Goal: Task Accomplishment & Management: Use online tool/utility

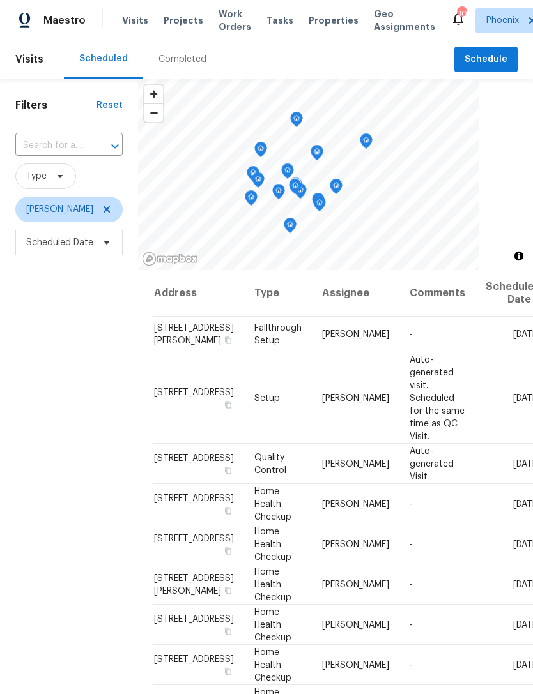
click at [0, 0] on icon at bounding box center [0, 0] width 0 height 0
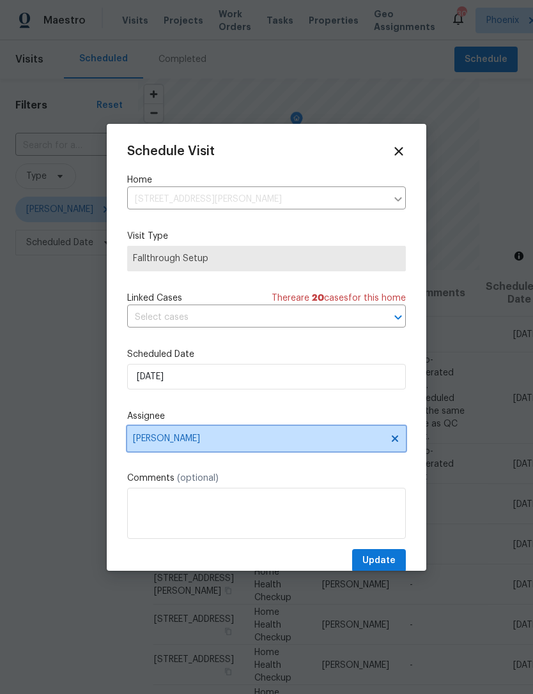
click at [276, 443] on span "[PERSON_NAME]" at bounding box center [258, 439] width 250 height 10
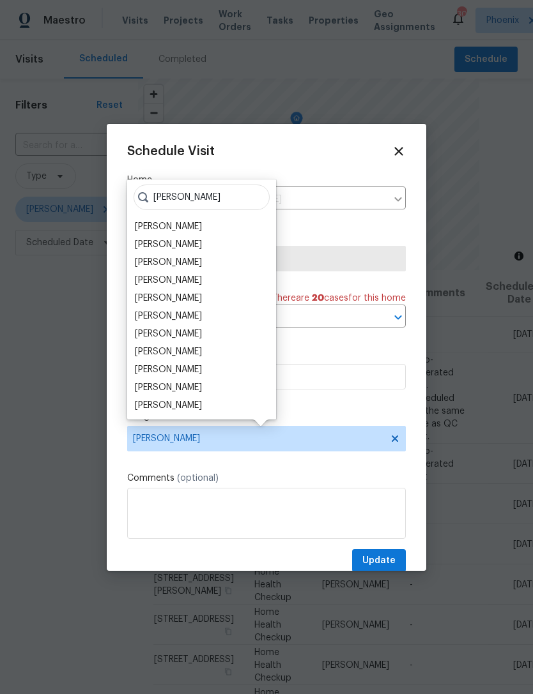
type input "Brian"
click at [180, 264] on div "[PERSON_NAME]" at bounding box center [168, 262] width 67 height 13
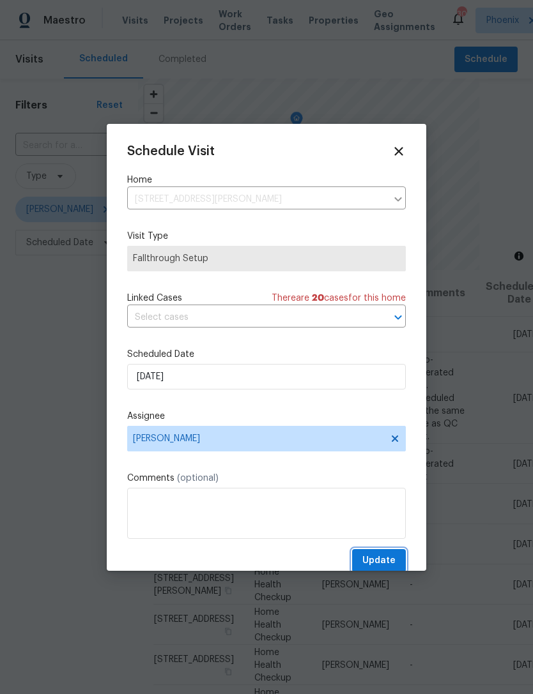
click at [388, 561] on span "Update" at bounding box center [378, 561] width 33 height 16
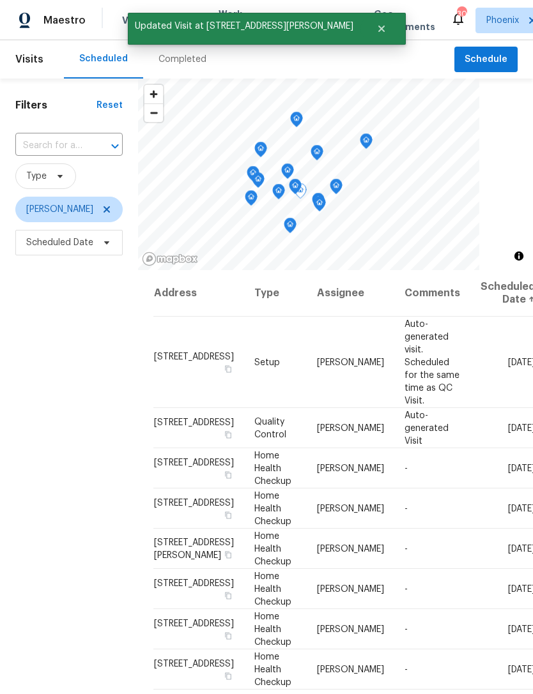
click at [0, 0] on icon at bounding box center [0, 0] width 0 height 0
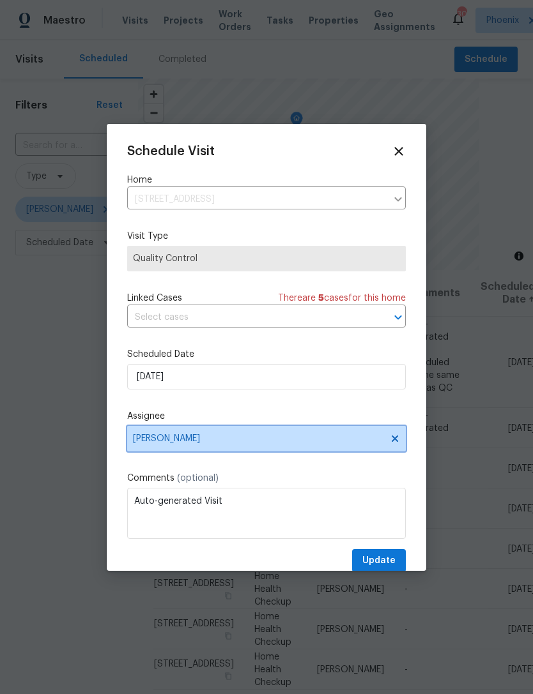
click at [284, 444] on span "[PERSON_NAME]" at bounding box center [258, 439] width 250 height 10
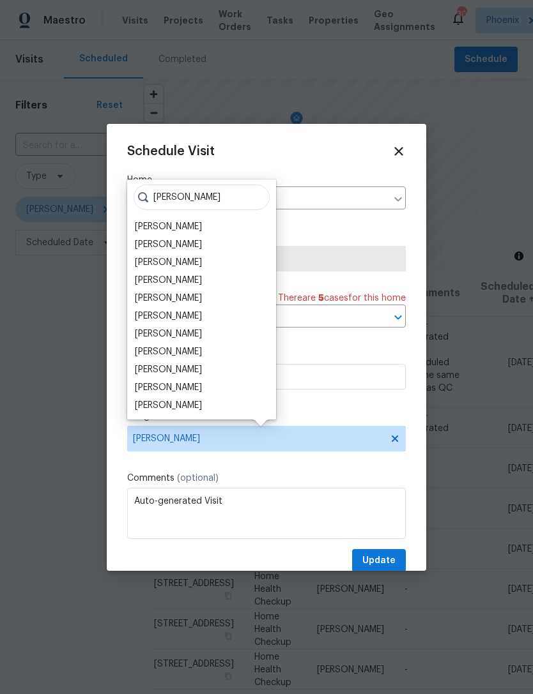
type input "Brian"
click at [178, 264] on div "[PERSON_NAME]" at bounding box center [168, 262] width 67 height 13
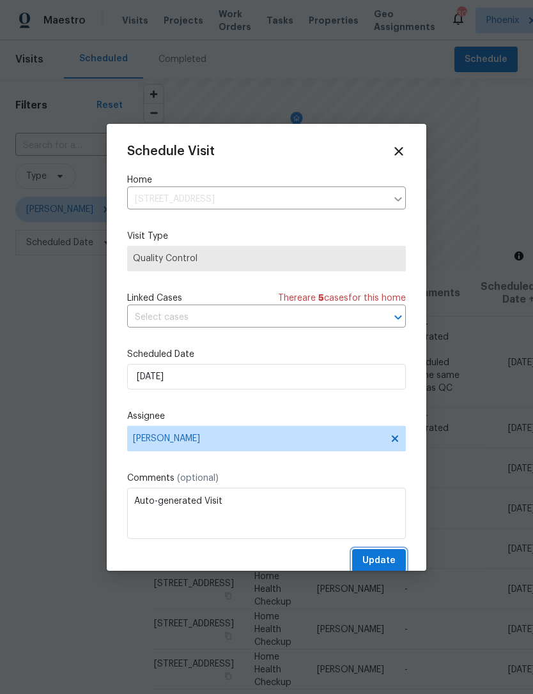
click at [390, 562] on span "Update" at bounding box center [378, 561] width 33 height 16
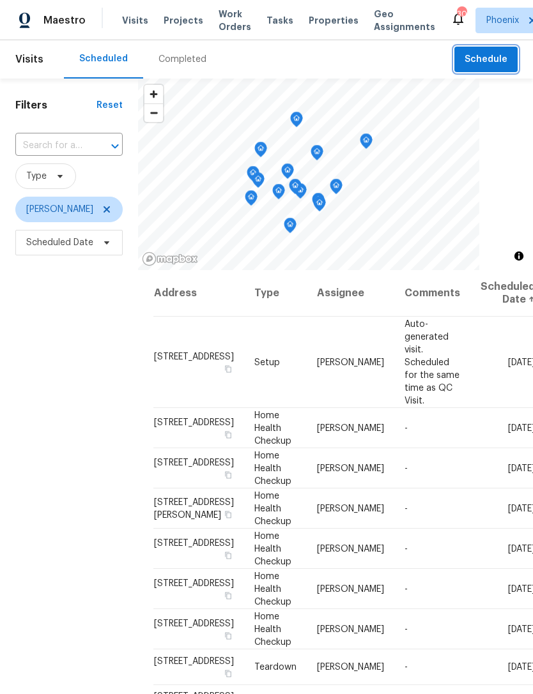
click at [496, 64] on span "Schedule" at bounding box center [485, 60] width 43 height 16
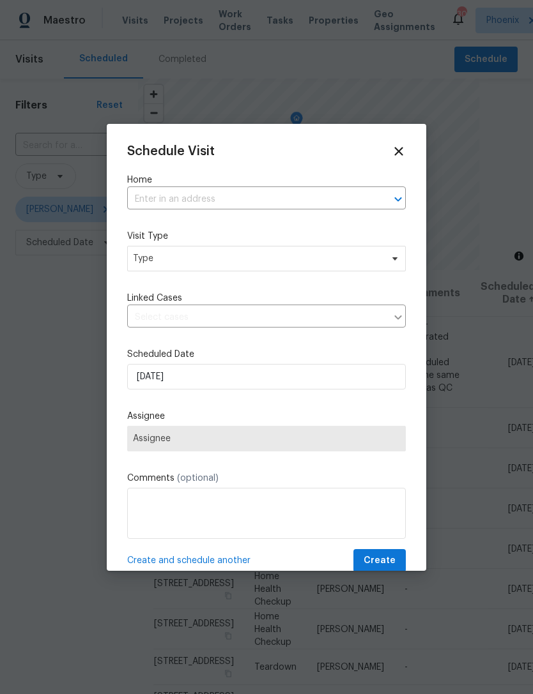
click at [327, 200] on input "text" at bounding box center [248, 200] width 243 height 20
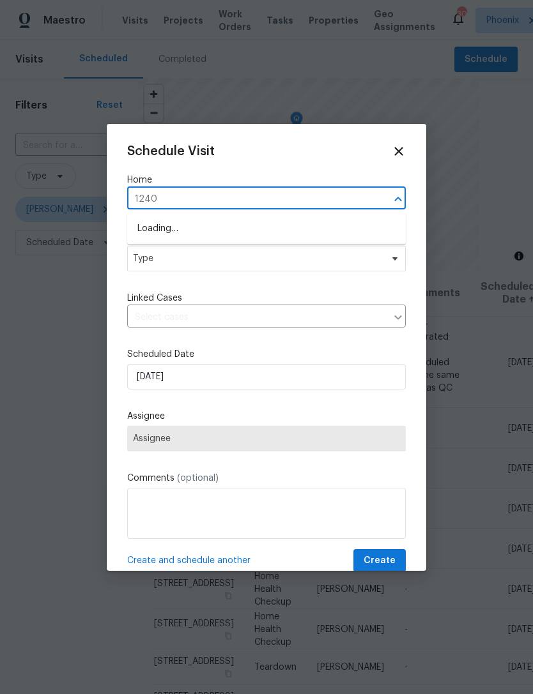
type input "12406"
click at [310, 225] on li "12406 W Rosewood Dr, El Mirage, AZ 85335" at bounding box center [266, 228] width 278 height 21
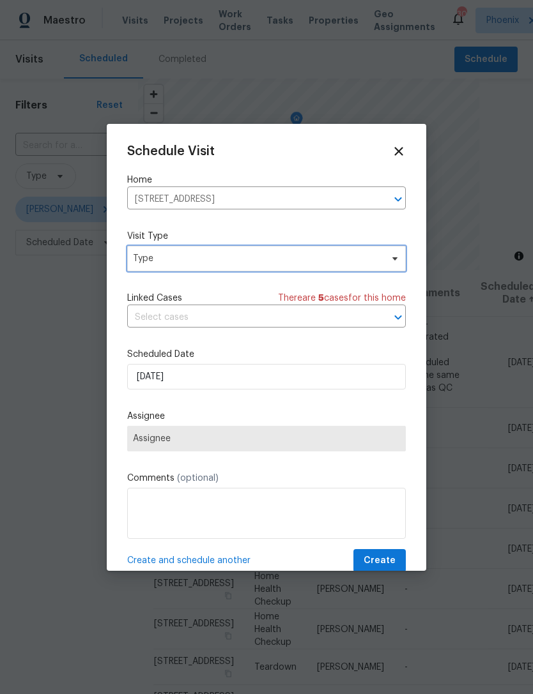
click at [299, 262] on span "Type" at bounding box center [257, 258] width 248 height 13
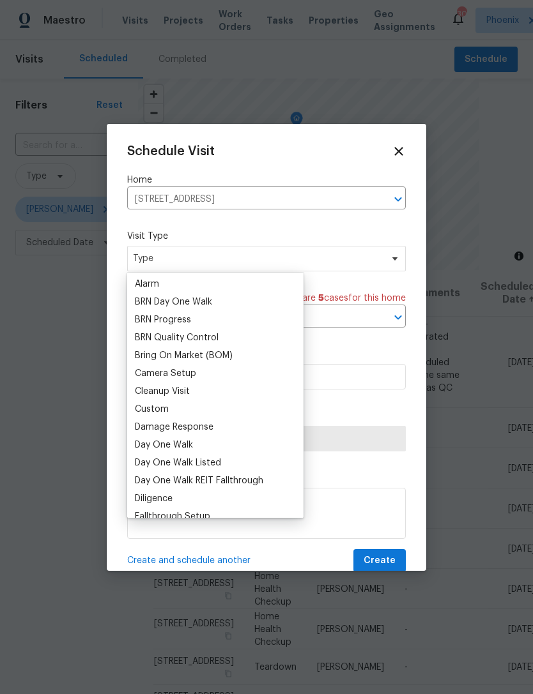
scroll to position [75, 0]
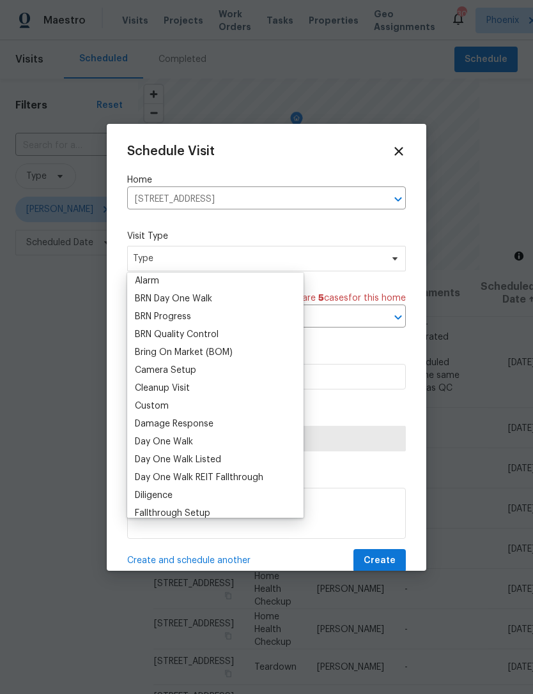
click at [160, 405] on div "Custom" at bounding box center [152, 406] width 34 height 13
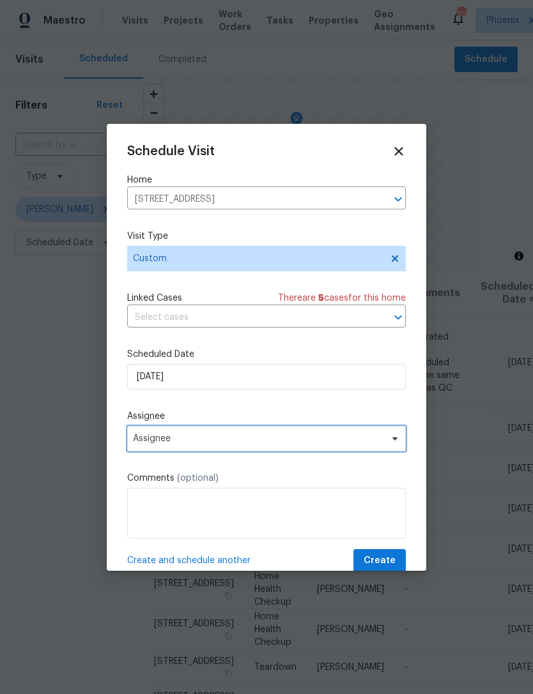
click at [276, 444] on span "Assignee" at bounding box center [258, 439] width 250 height 10
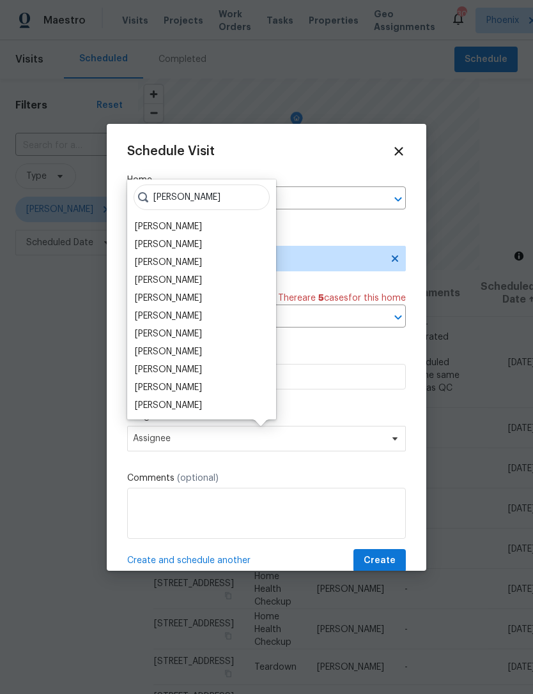
type input "Brian"
click at [174, 262] on div "[PERSON_NAME]" at bounding box center [168, 262] width 67 height 13
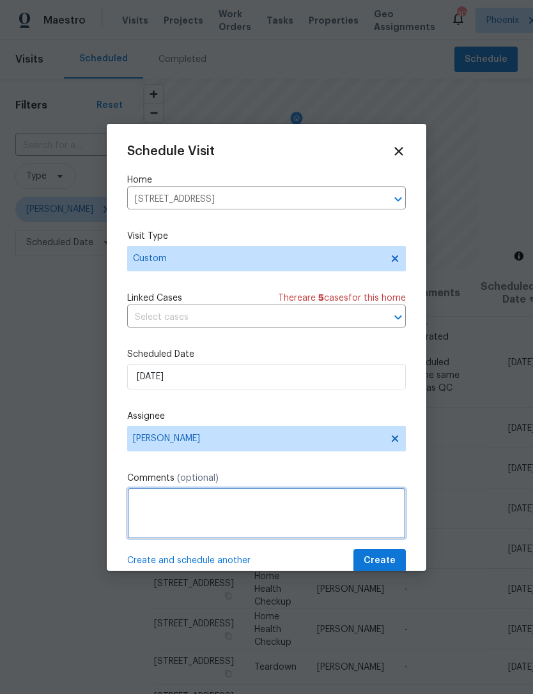
click at [328, 503] on textarea at bounding box center [266, 513] width 278 height 51
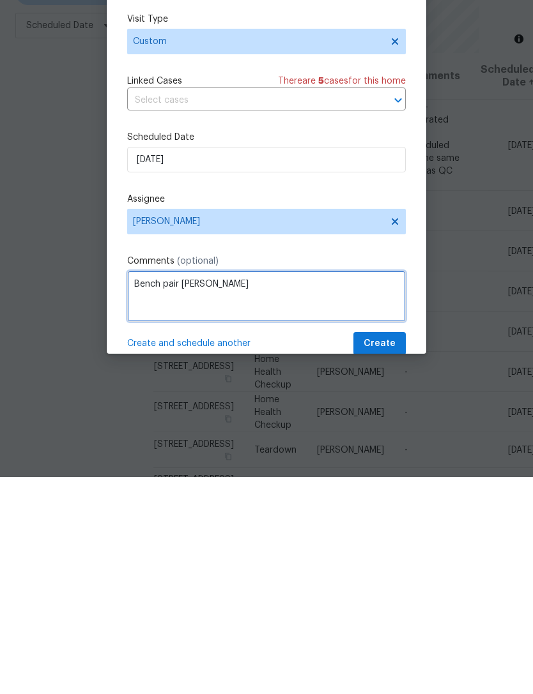
type textarea "Bench pair knox"
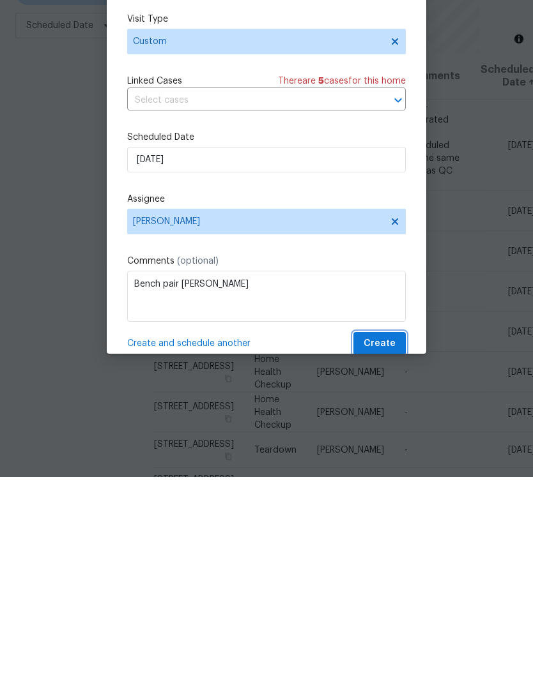
click at [401, 549] on button "Create" at bounding box center [379, 561] width 52 height 24
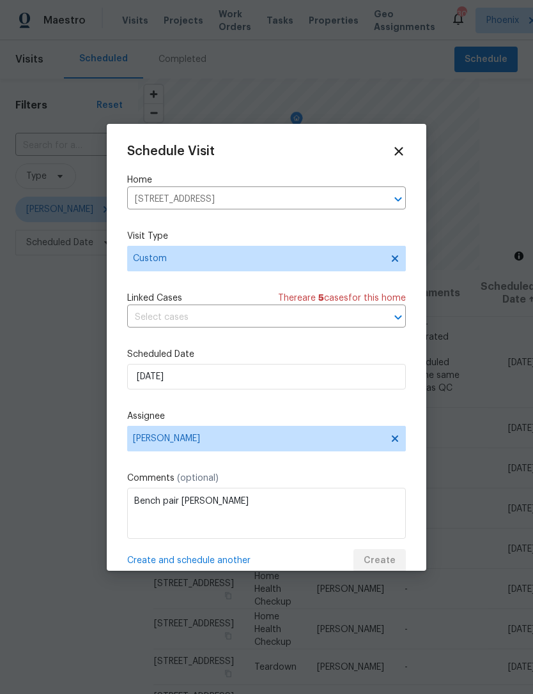
scroll to position [0, 0]
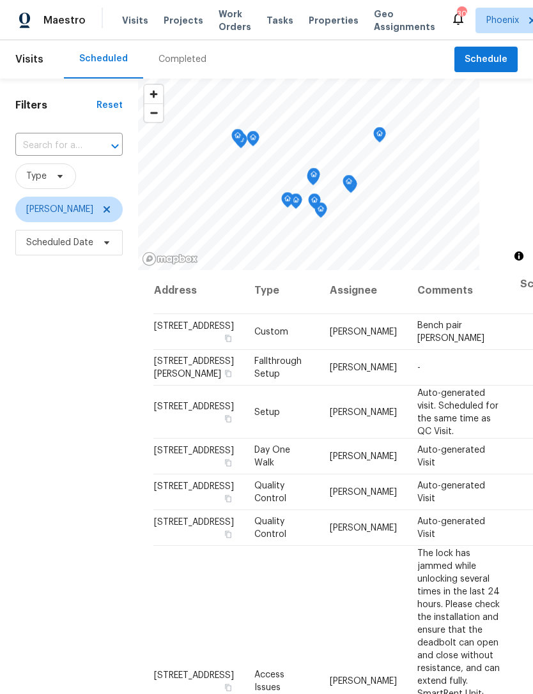
scroll to position [3, 0]
click at [492, 58] on span "Schedule" at bounding box center [485, 60] width 43 height 16
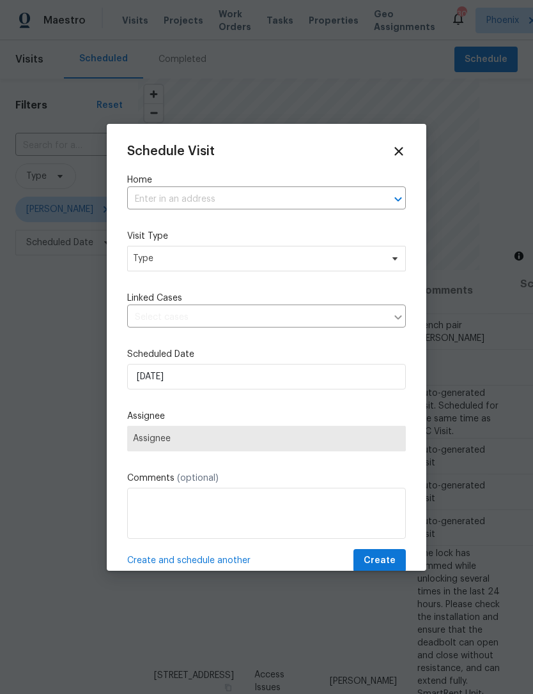
click at [404, 150] on icon at bounding box center [398, 151] width 14 height 14
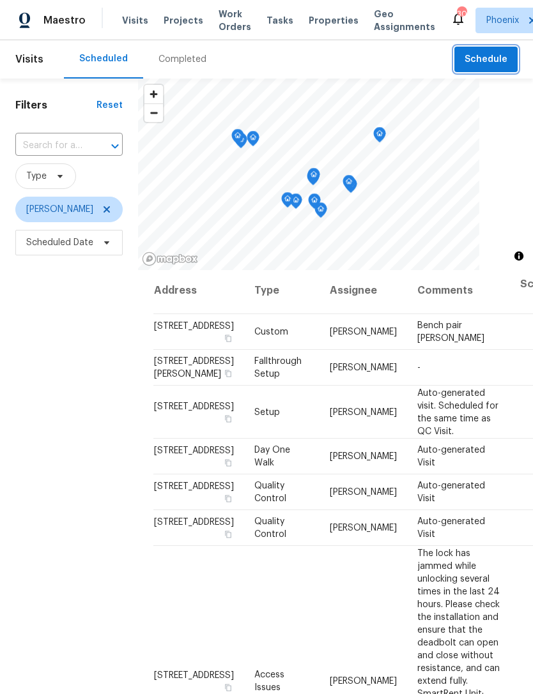
click at [489, 64] on span "Schedule" at bounding box center [485, 60] width 43 height 16
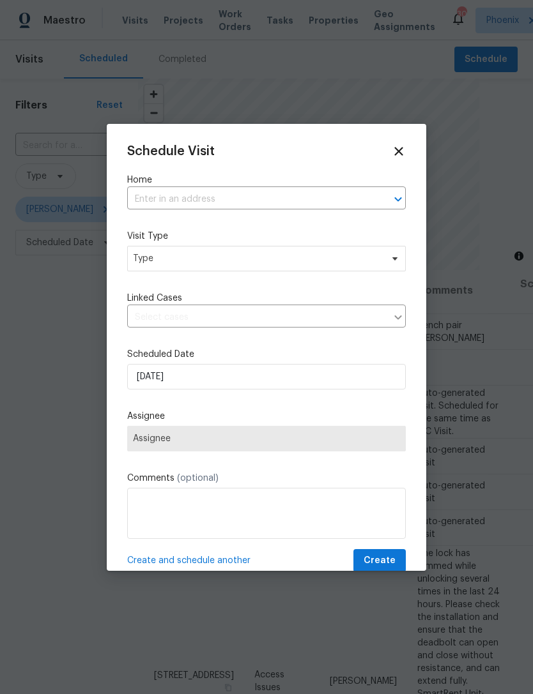
click at [328, 190] on input "text" at bounding box center [248, 200] width 243 height 20
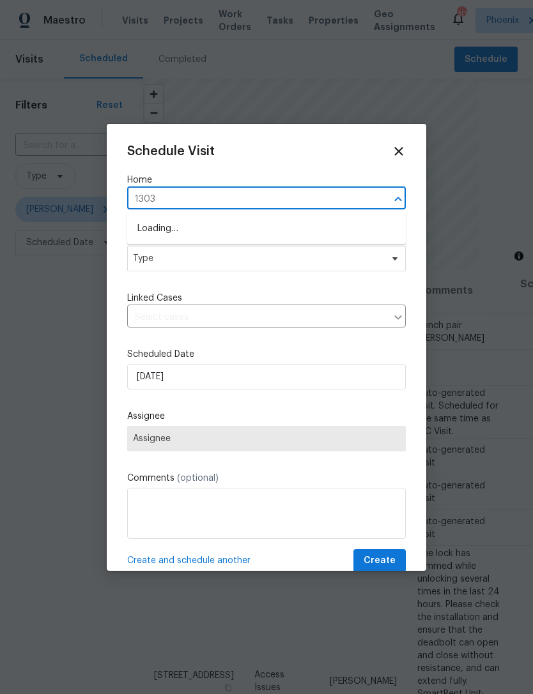
type input "13030"
click at [278, 269] on li "13030 W Hearn Rd, El Mirage, AZ 85335" at bounding box center [266, 271] width 278 height 21
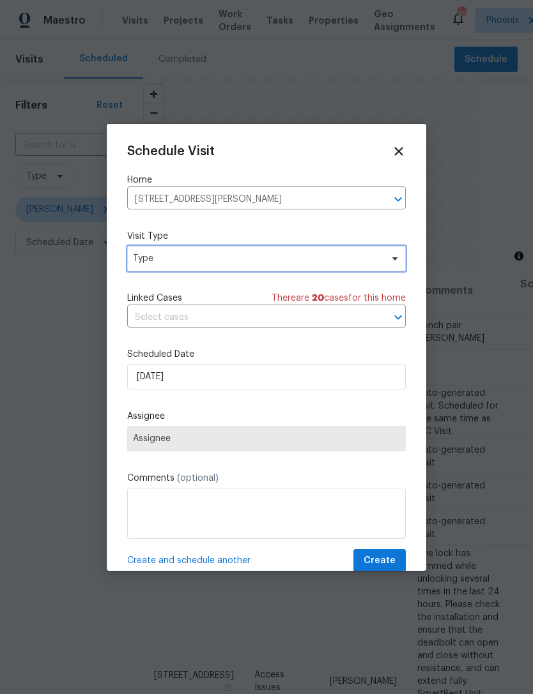
click at [272, 261] on span "Type" at bounding box center [257, 258] width 248 height 13
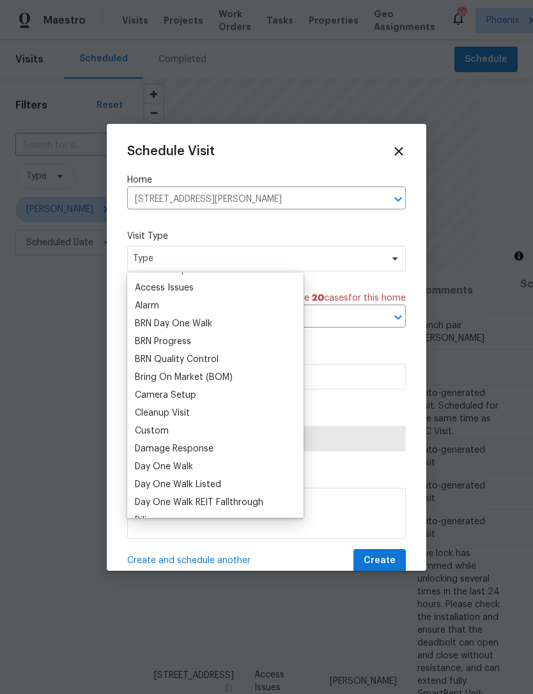
scroll to position [63, 0]
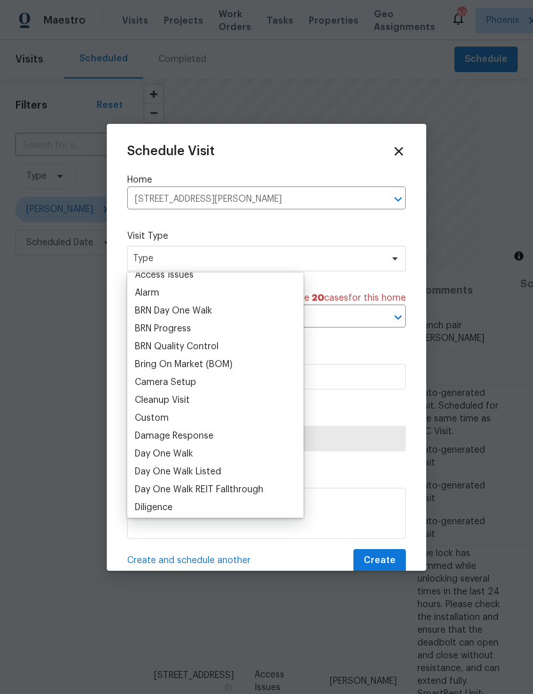
click at [163, 418] on div "Custom" at bounding box center [152, 418] width 34 height 13
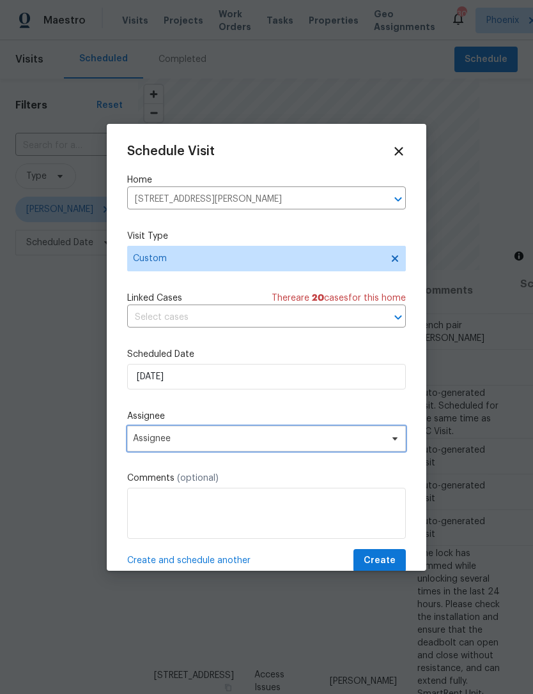
click at [276, 444] on span "Assignee" at bounding box center [258, 439] width 250 height 10
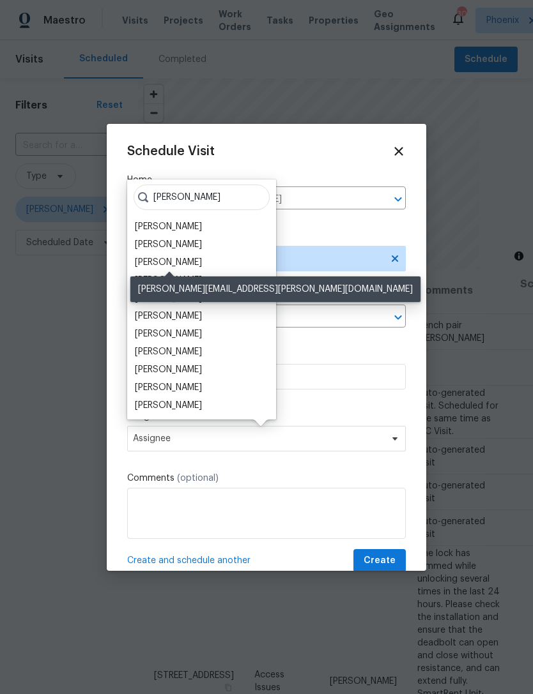
type input "Brian"
click at [163, 261] on div "[PERSON_NAME]" at bounding box center [168, 262] width 67 height 13
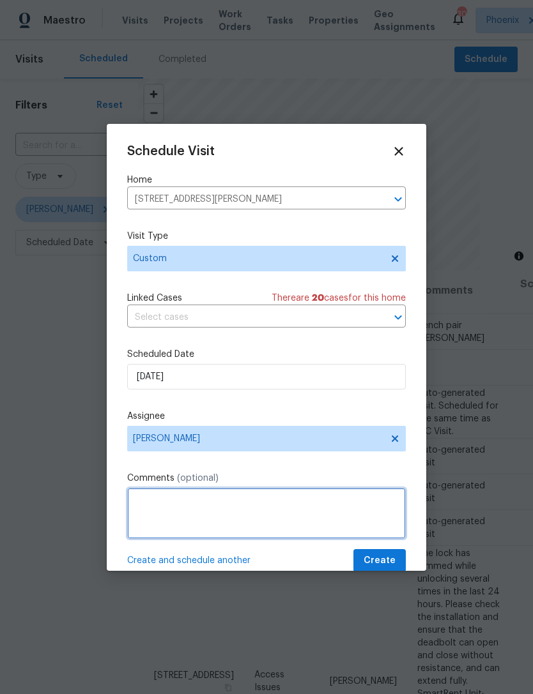
click at [329, 513] on textarea at bounding box center [266, 513] width 278 height 51
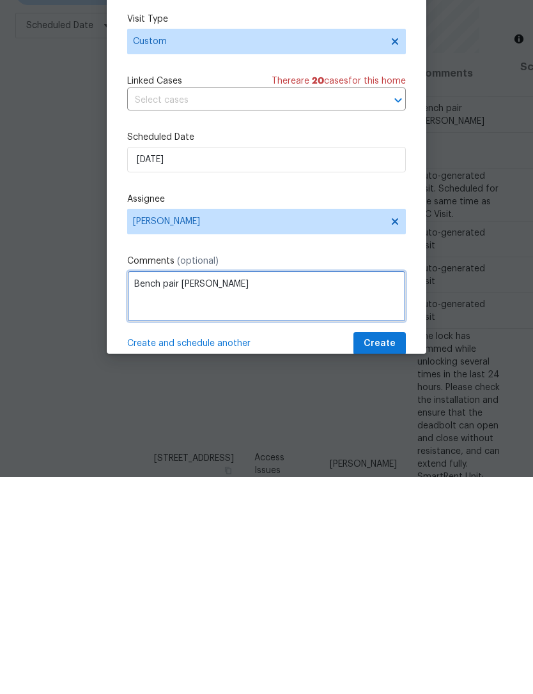
type textarea "Bench pair Knox"
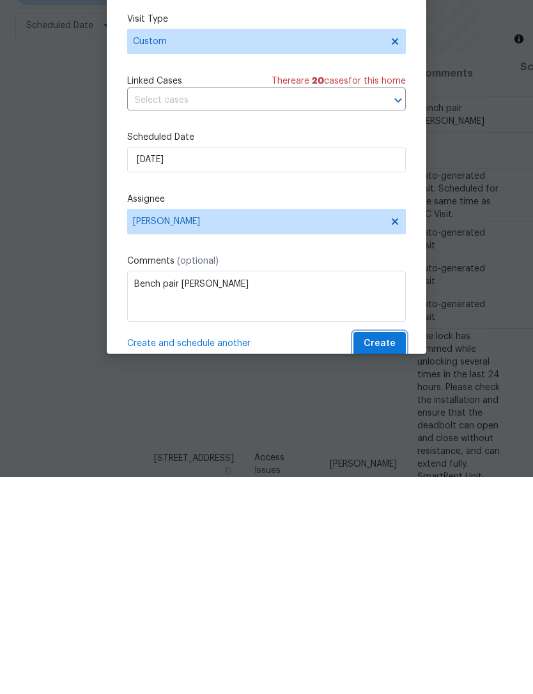
click at [395, 549] on button "Create" at bounding box center [379, 561] width 52 height 24
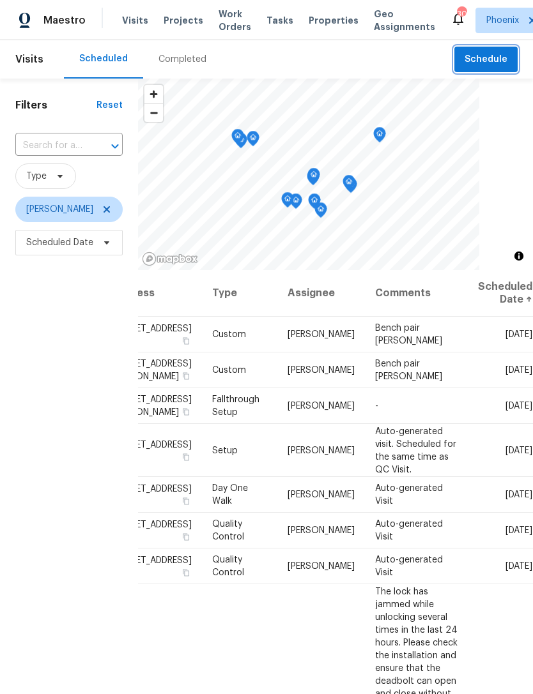
scroll to position [0, 110]
click at [47, 320] on div "Filters Reset ​ Type Brian Borntrager Scheduled Date" at bounding box center [69, 452] width 138 height 747
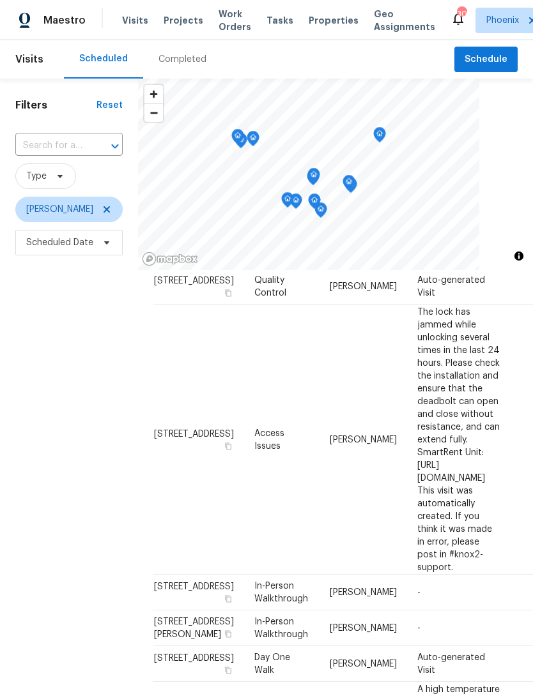
scroll to position [276, 0]
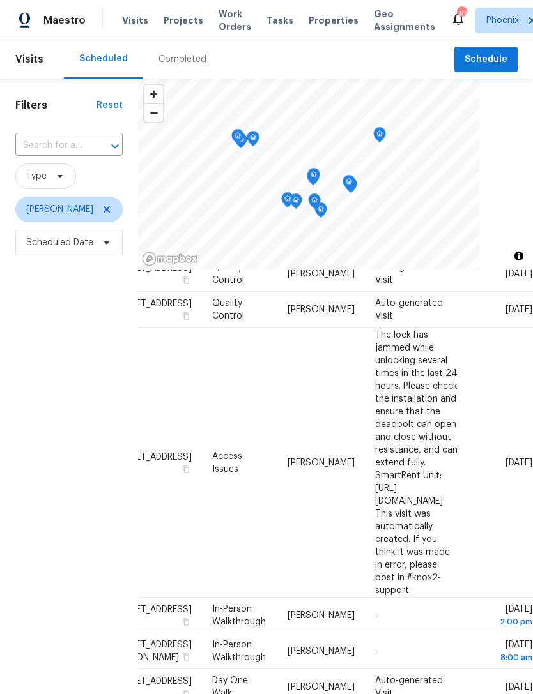
click at [37, 344] on div "Filters Reset ​ Type Brian Borntrager Scheduled Date" at bounding box center [69, 452] width 138 height 747
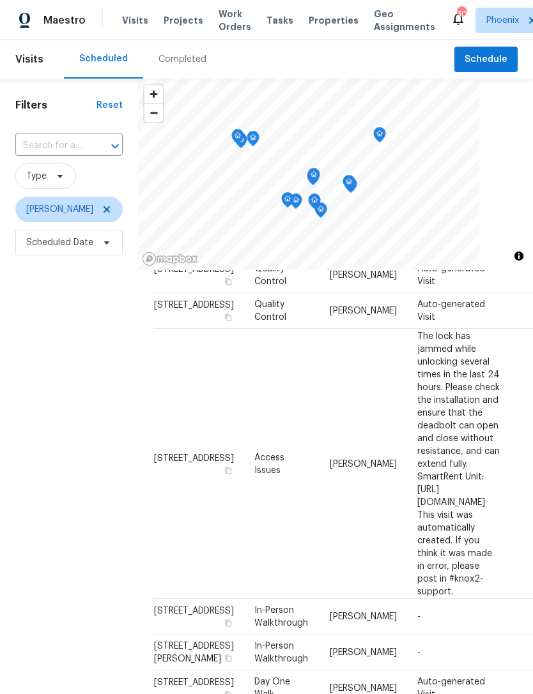
scroll to position [0, 0]
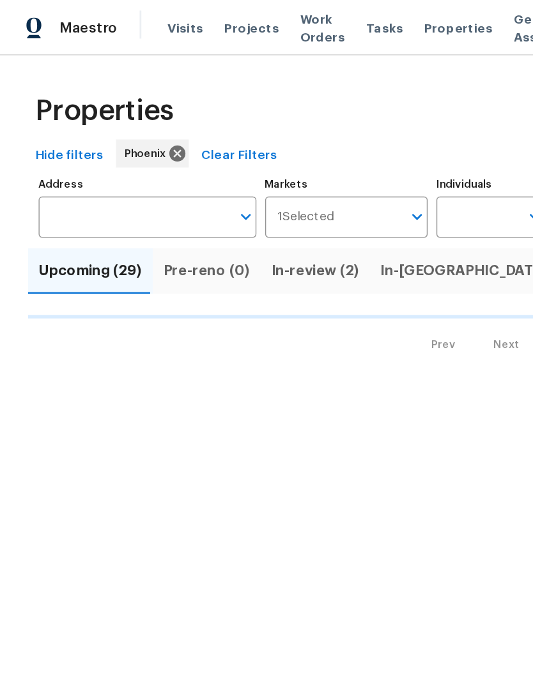
click at [336, 157] on input "Individuals" at bounding box center [347, 158] width 60 height 30
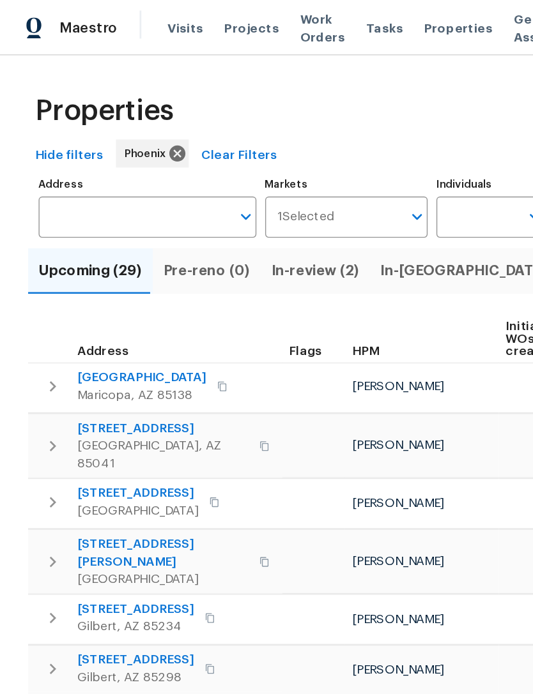
click at [338, 158] on input "Individuals" at bounding box center [347, 158] width 60 height 30
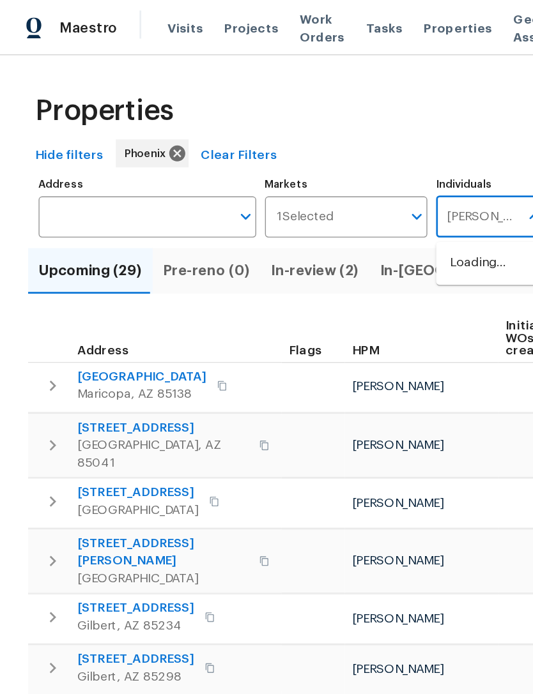
type input "[PERSON_NAME]"
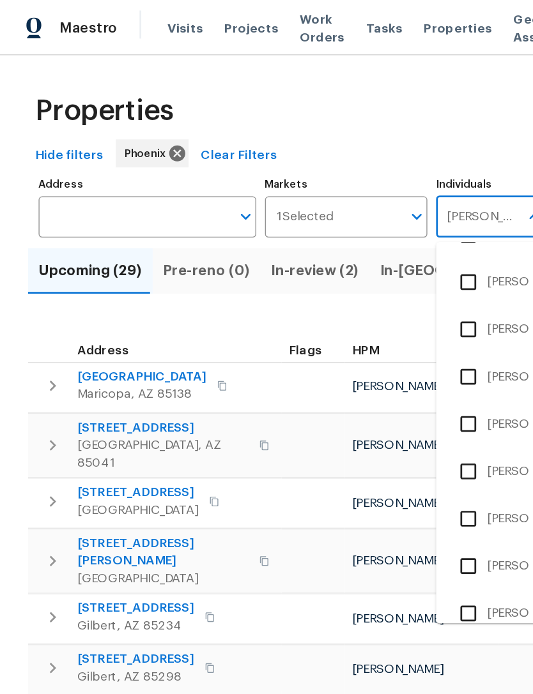
scroll to position [406, 0]
click at [342, 242] on input "checkbox" at bounding box center [341, 240] width 27 height 27
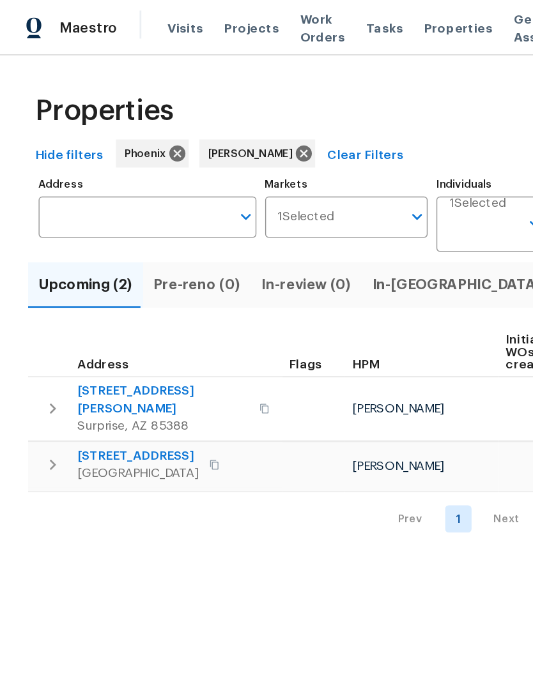
scroll to position [0, -3]
click at [295, 210] on span "In-[GEOGRAPHIC_DATA] (1)" at bounding box center [340, 208] width 138 height 18
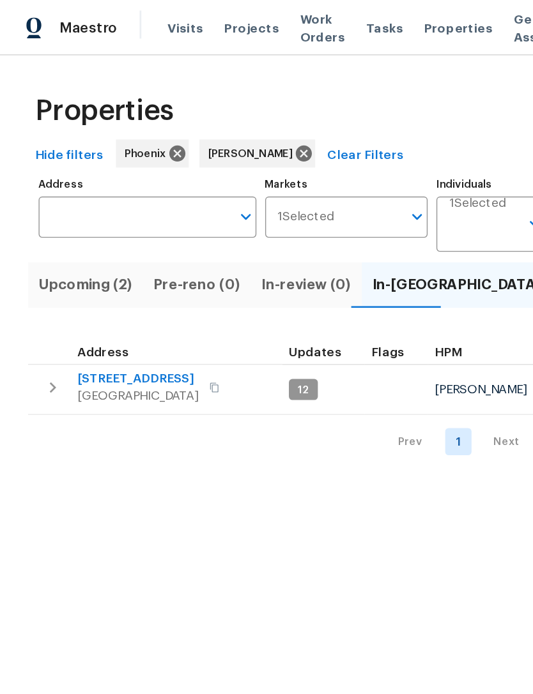
click at [52, 216] on span "Upcoming (2)" at bounding box center [62, 208] width 68 height 18
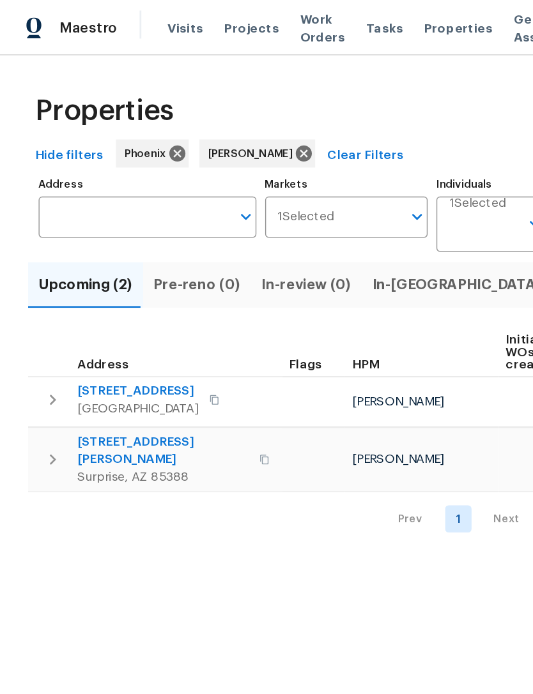
click at [285, 215] on span "In-[GEOGRAPHIC_DATA] (1)" at bounding box center [340, 208] width 138 height 18
